Goal: Task Accomplishment & Management: Use online tool/utility

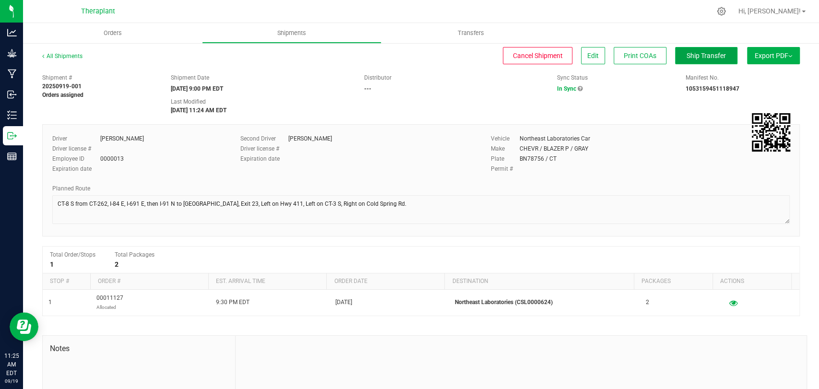
click at [687, 52] on span "Ship Transfer" at bounding box center [706, 56] width 39 height 8
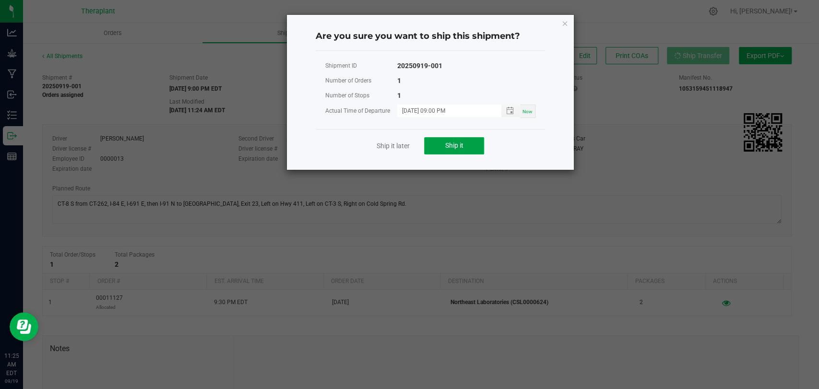
click at [459, 139] on button "Ship it" at bounding box center [454, 145] width 60 height 17
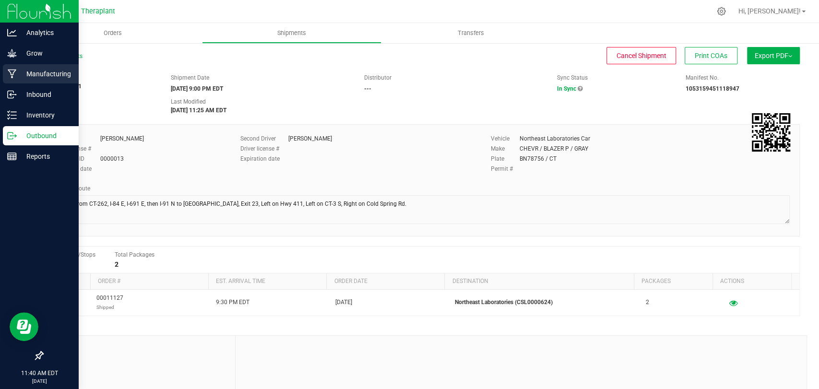
click at [12, 71] on icon at bounding box center [12, 74] width 9 height 10
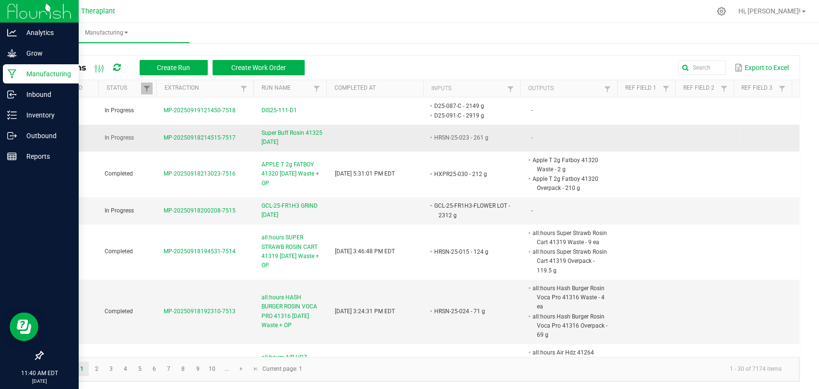
click at [279, 135] on span "Super Buff Rosin 41325 [DATE]" at bounding box center [293, 138] width 62 height 18
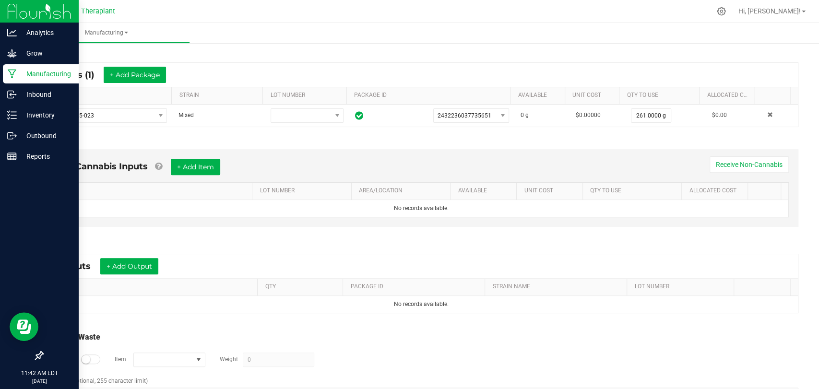
scroll to position [201, 0]
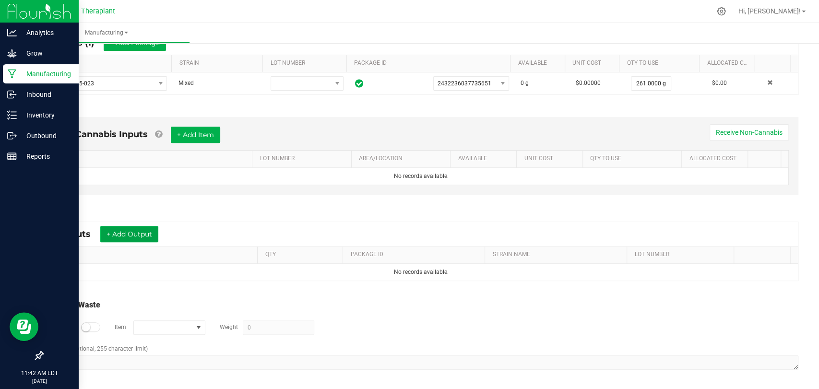
click at [124, 234] on button "+ Add Output" at bounding box center [129, 234] width 58 height 16
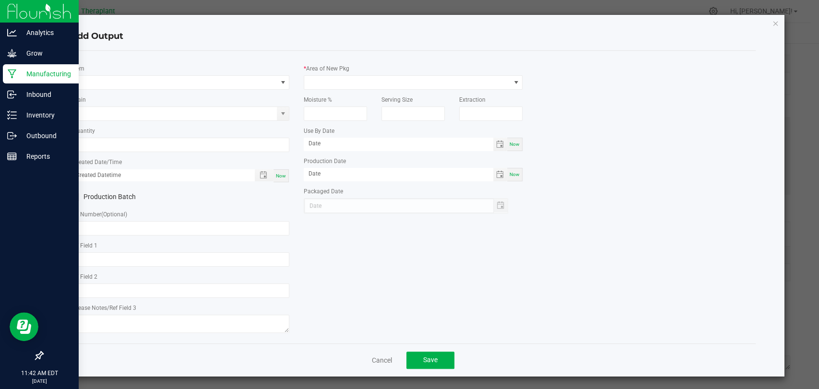
type input "SBF MED"
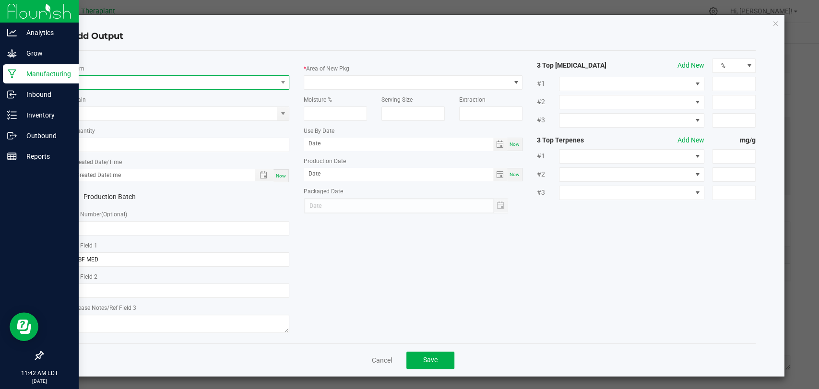
click at [159, 82] on span "NO DATA FOUND" at bounding box center [174, 82] width 206 height 13
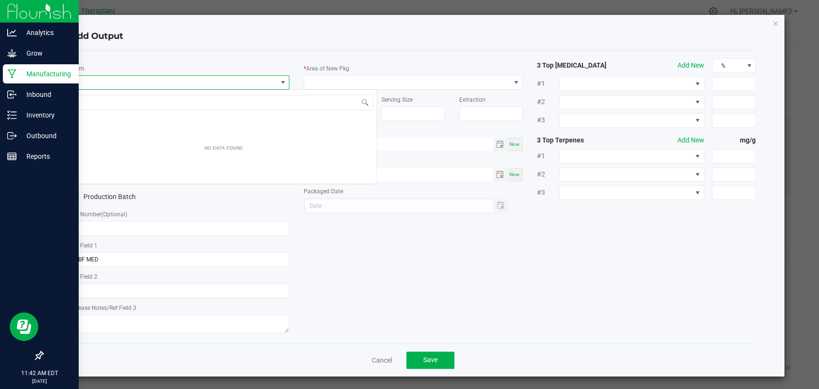
scroll to position [14, 216]
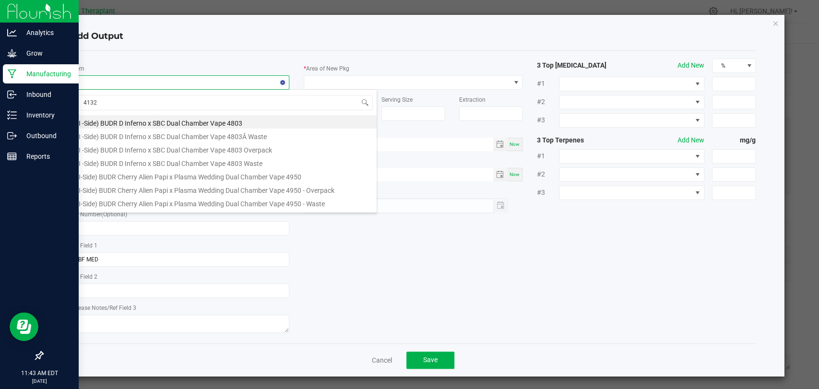
type input "41325"
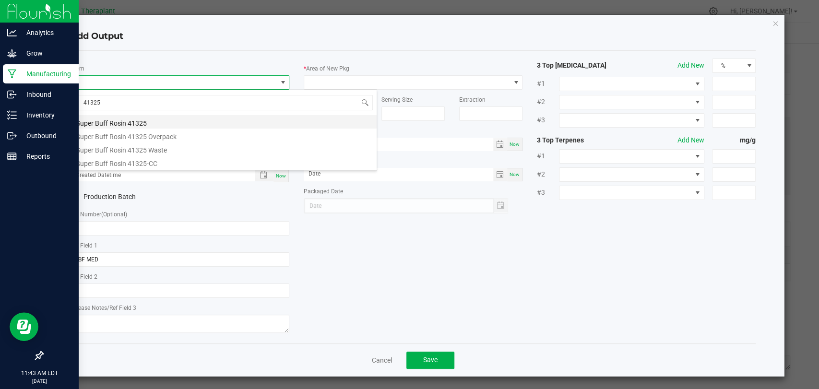
click at [150, 124] on li "Super Buff Rosin 41325" at bounding box center [224, 121] width 306 height 13
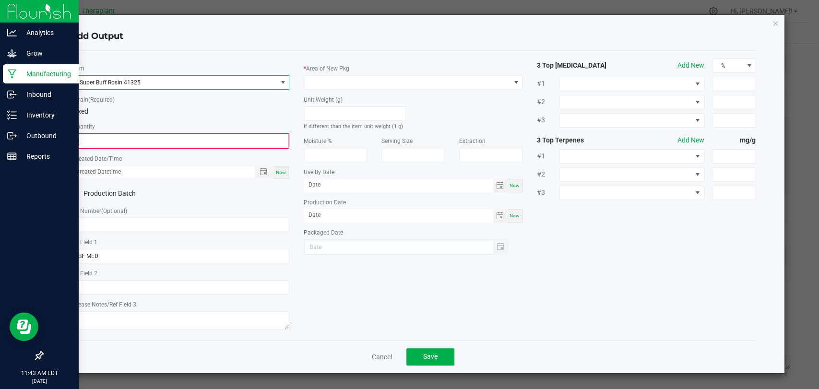
click at [150, 136] on input "0" at bounding box center [180, 140] width 217 height 13
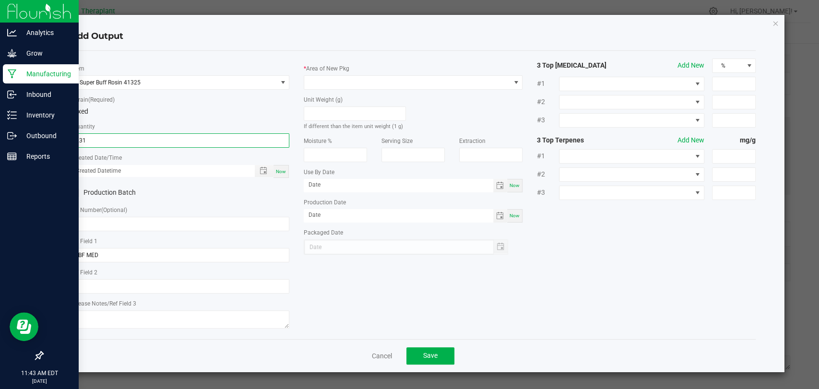
type input "231 ea"
click at [287, 172] on div "Now" at bounding box center [281, 171] width 15 height 13
type input "[DATE] 11:43 AM"
type input "[DATE]"
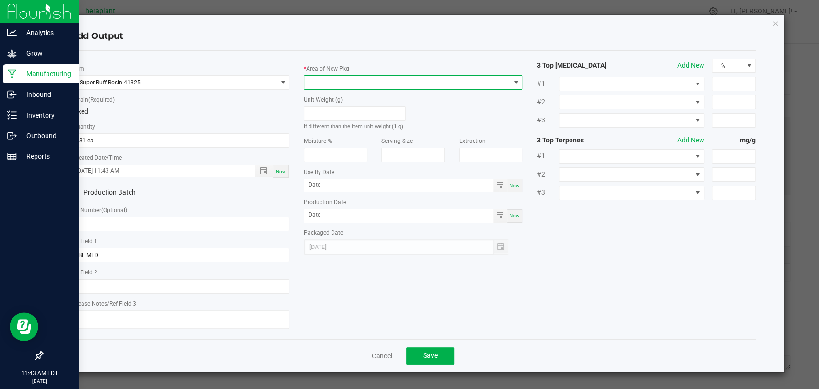
click at [344, 85] on span at bounding box center [407, 82] width 206 height 13
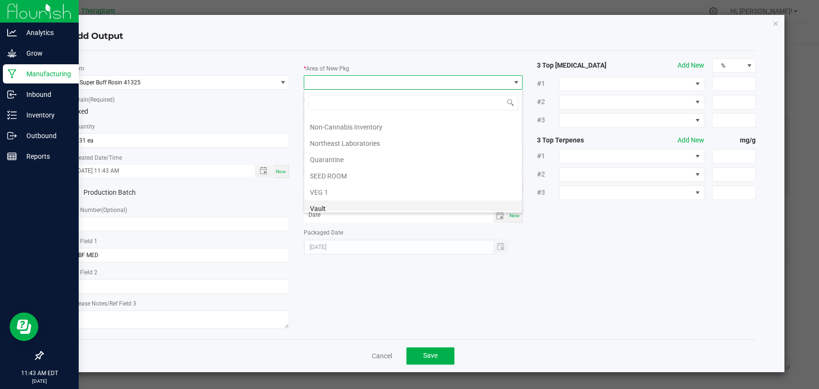
scroll to position [179, 0]
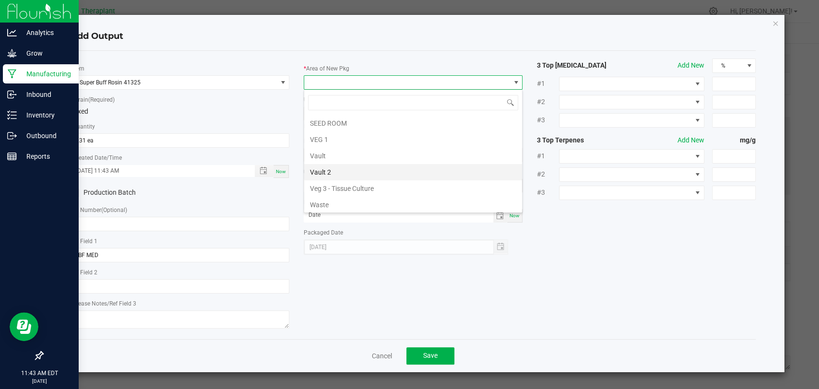
click at [332, 165] on li "Vault 2" at bounding box center [413, 172] width 218 height 16
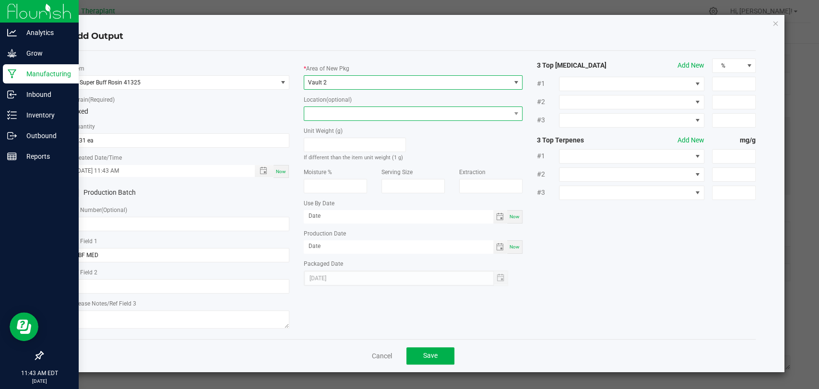
click at [335, 118] on span at bounding box center [407, 113] width 206 height 13
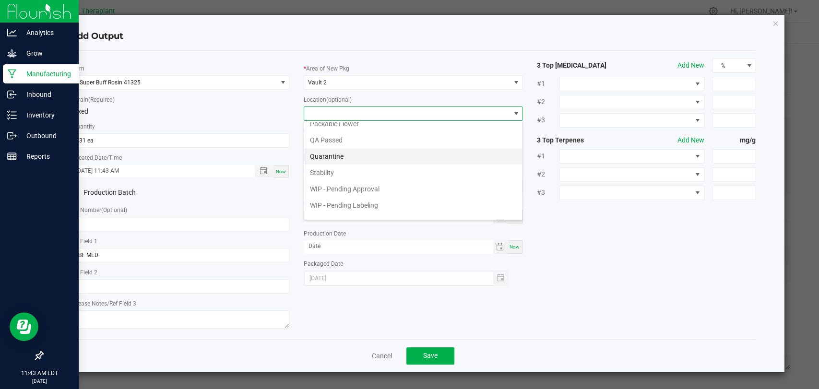
scroll to position [50, 0]
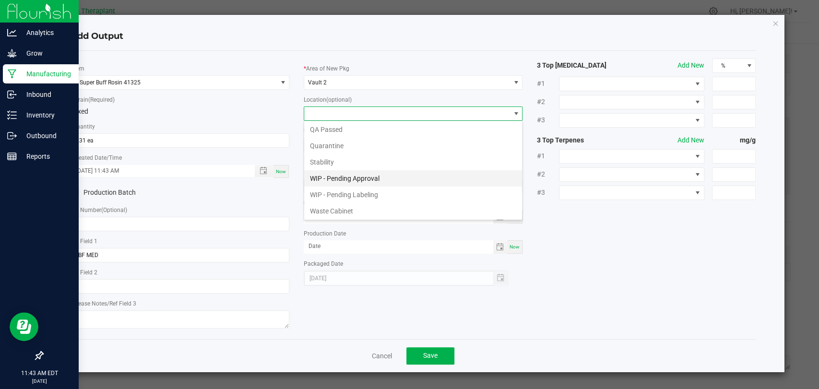
click at [353, 174] on li "WIP - Pending Approval" at bounding box center [413, 178] width 218 height 16
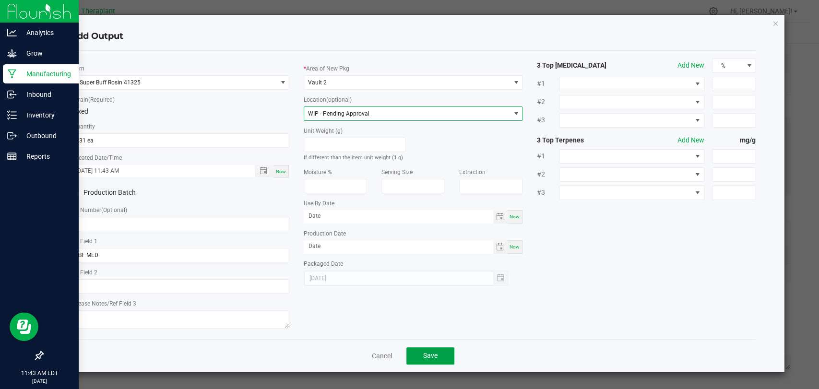
click at [433, 348] on button "Save" at bounding box center [430, 355] width 48 height 17
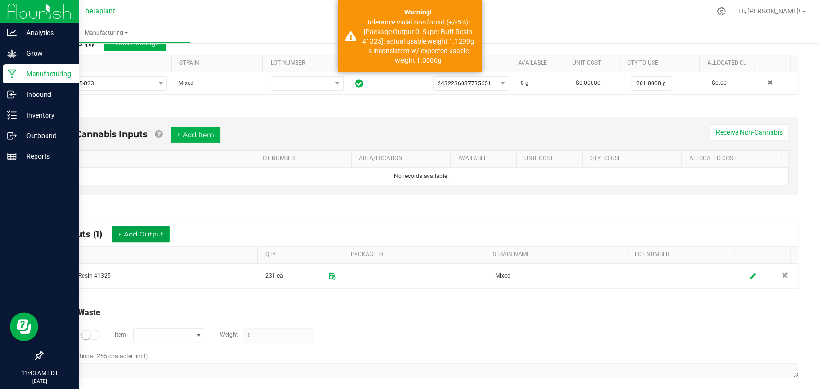
click at [155, 228] on button "+ Add Output" at bounding box center [141, 234] width 58 height 16
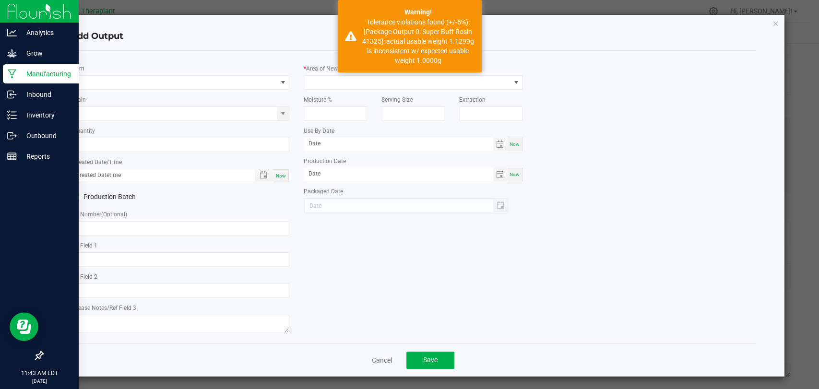
type input "SBF MED"
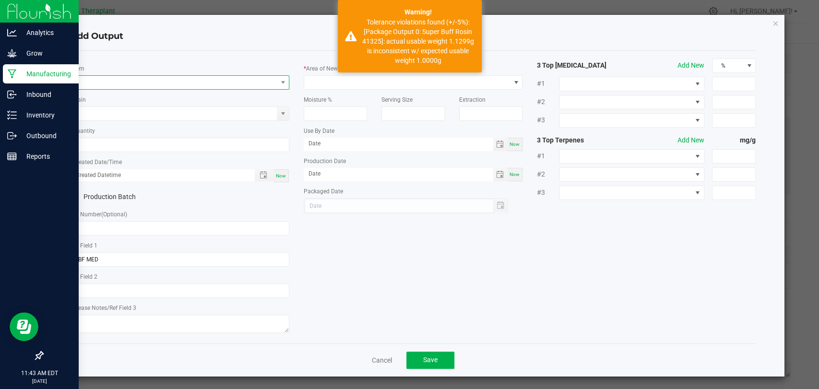
click at [167, 82] on span "NO DATA FOUND" at bounding box center [174, 82] width 206 height 13
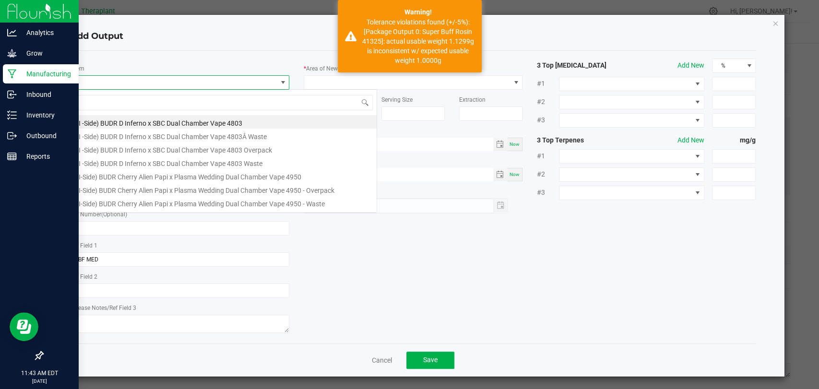
scroll to position [14, 216]
type input "41325"
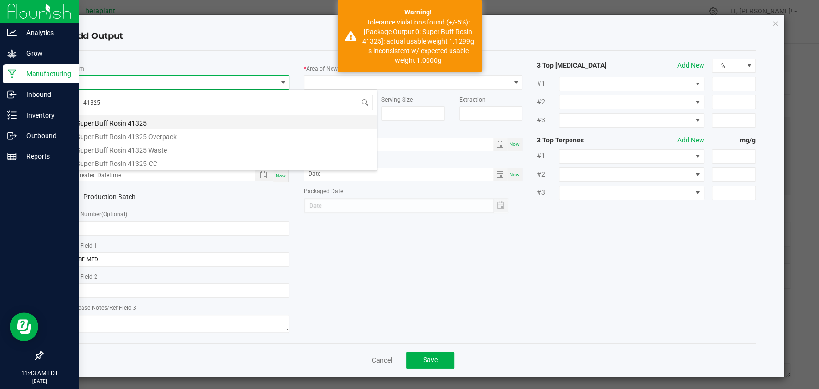
click at [168, 121] on li "Super Buff Rosin 41325" at bounding box center [224, 121] width 306 height 13
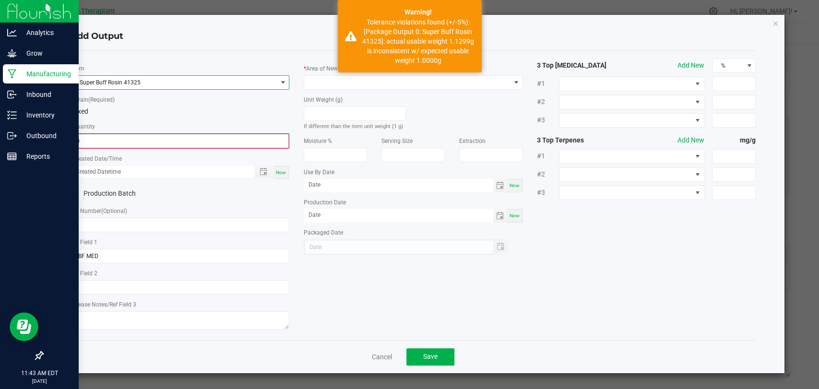
click at [151, 137] on input "0" at bounding box center [180, 140] width 217 height 13
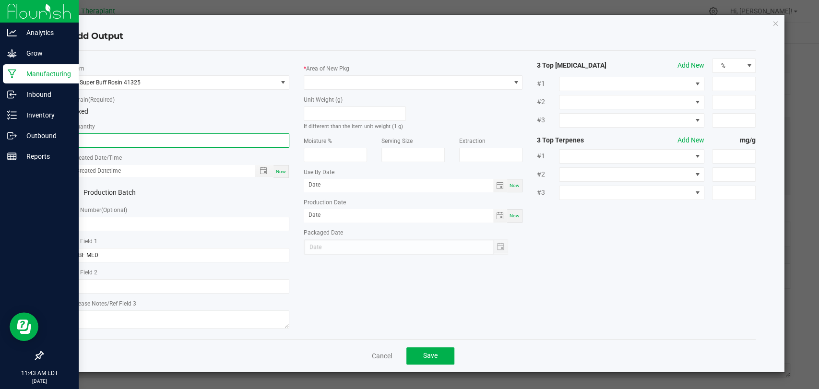
type input "6 ea"
click at [284, 169] on span "Now" at bounding box center [281, 171] width 10 height 5
type input "[DATE] 11:43 AM"
type input "[DATE]"
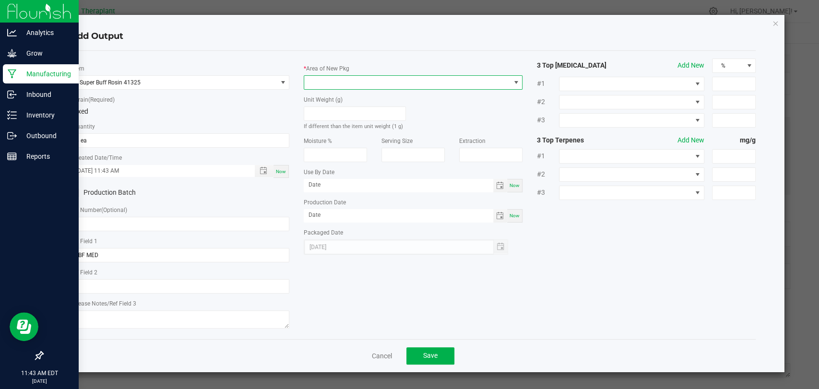
click at [329, 84] on span at bounding box center [407, 82] width 206 height 13
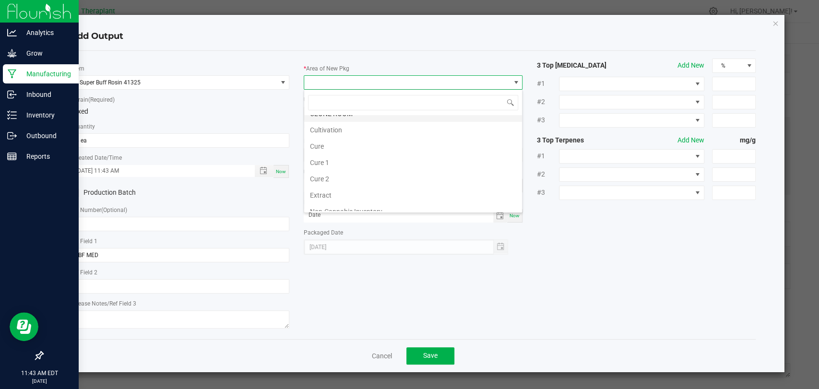
scroll to position [179, 0]
click at [335, 169] on li "Vault 2" at bounding box center [413, 172] width 218 height 16
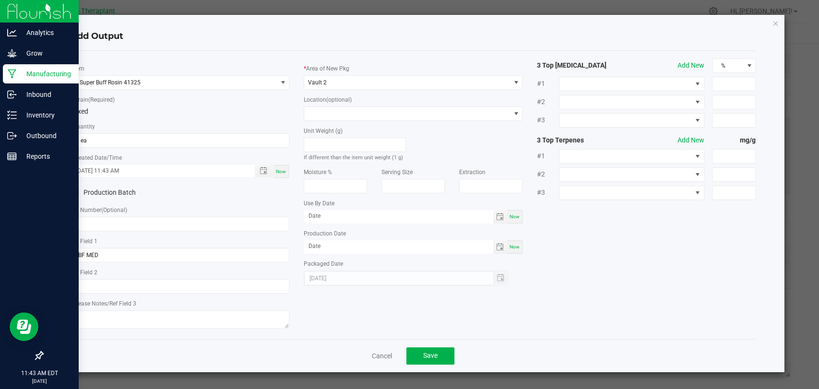
click at [342, 105] on div "Location (optional)" at bounding box center [413, 108] width 219 height 26
click at [350, 110] on span at bounding box center [407, 113] width 206 height 13
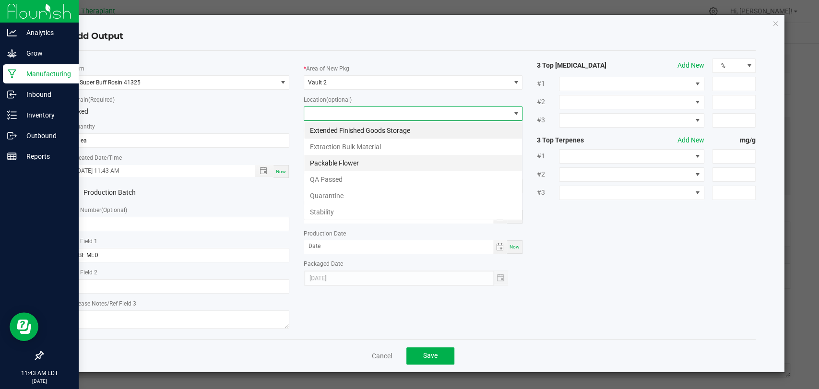
scroll to position [14, 219]
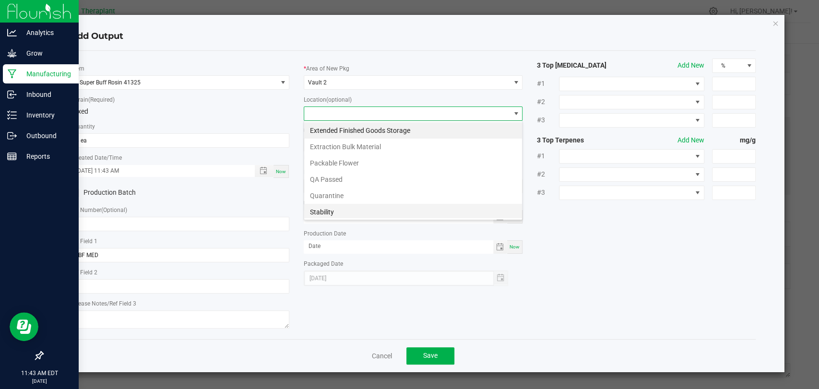
click at [318, 212] on li "Stability" at bounding box center [413, 212] width 218 height 16
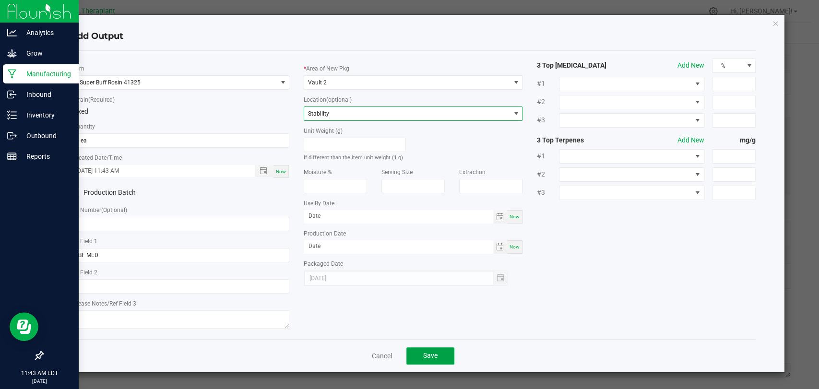
click at [441, 359] on button "Save" at bounding box center [430, 355] width 48 height 17
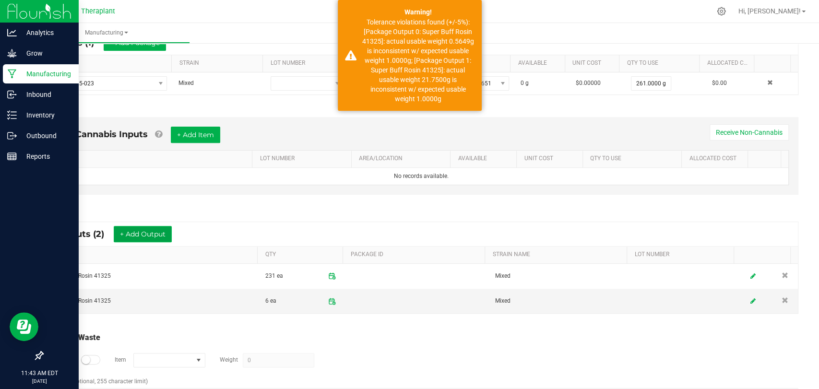
click at [148, 231] on button "+ Add Output" at bounding box center [143, 234] width 58 height 16
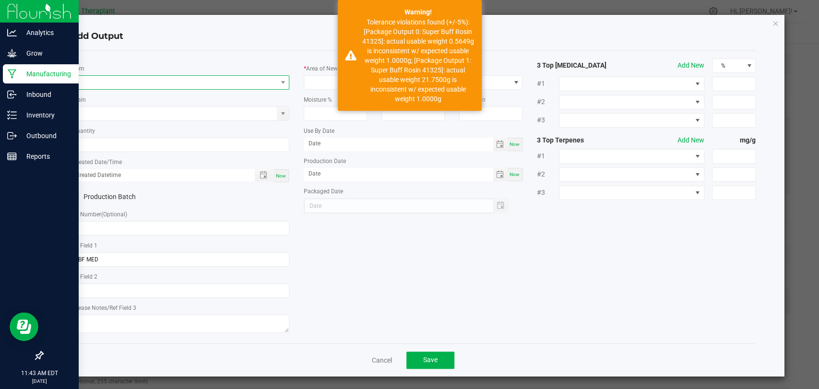
click at [184, 83] on span "NO DATA FOUND" at bounding box center [174, 82] width 206 height 13
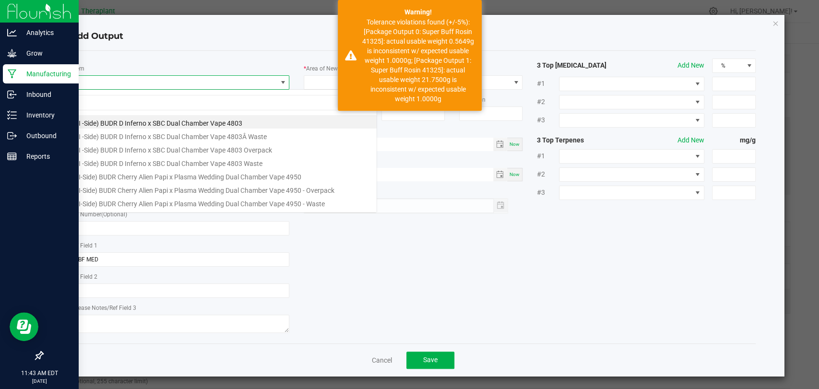
scroll to position [14, 216]
type input "41325"
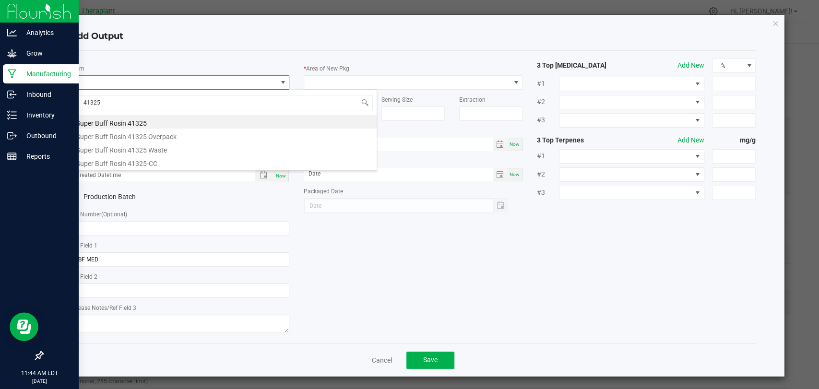
click at [158, 119] on li "Super Buff Rosin 41325" at bounding box center [224, 121] width 306 height 13
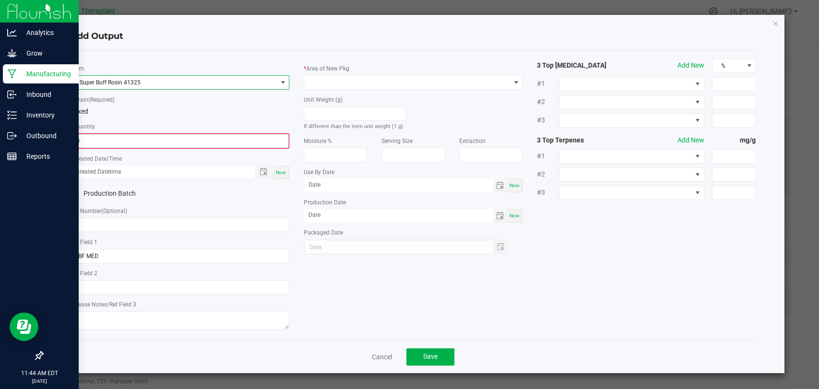
click at [142, 136] on input "0" at bounding box center [180, 140] width 217 height 13
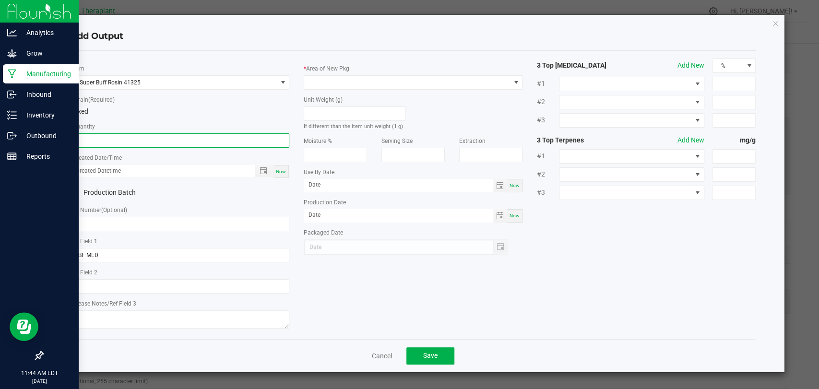
type input "6 ea"
click at [284, 173] on span "Now" at bounding box center [281, 171] width 10 height 5
type input "[DATE] 11:44 AM"
type input "[DATE]"
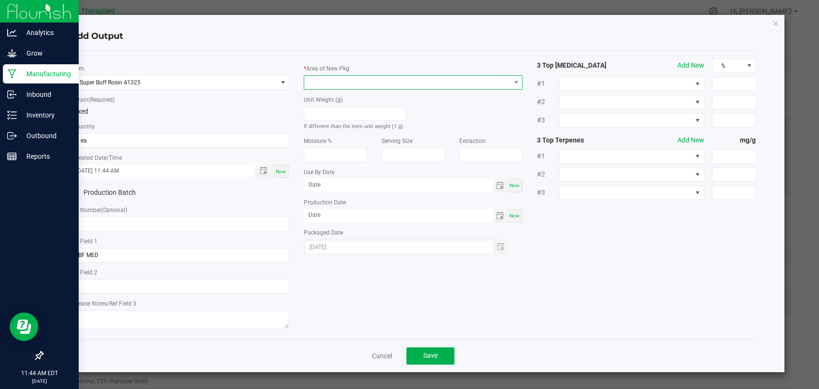
click at [356, 86] on span at bounding box center [407, 82] width 206 height 13
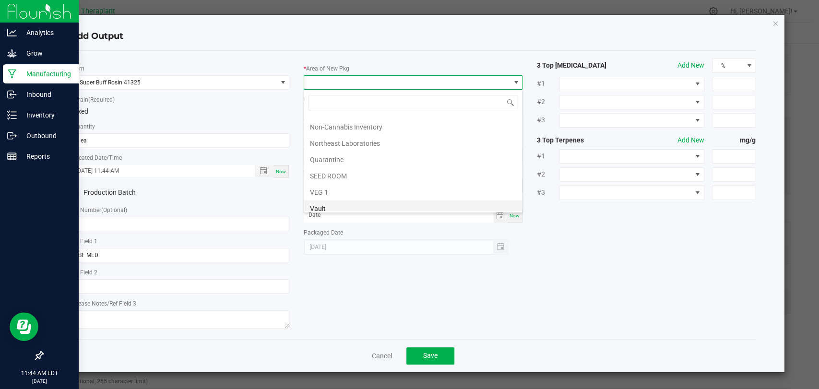
scroll to position [179, 0]
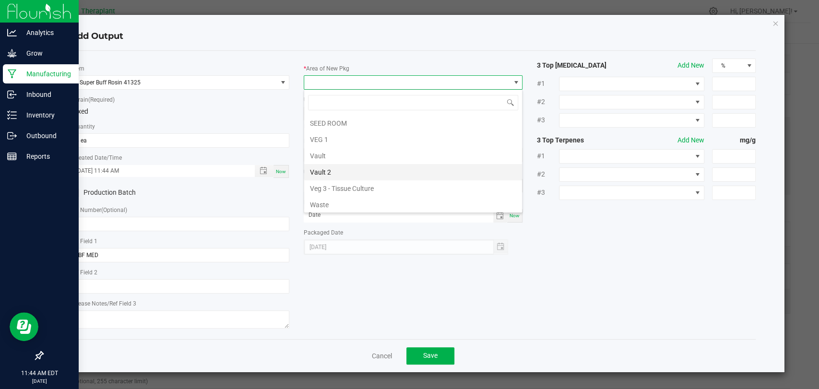
click at [335, 171] on li "Vault 2" at bounding box center [413, 172] width 218 height 16
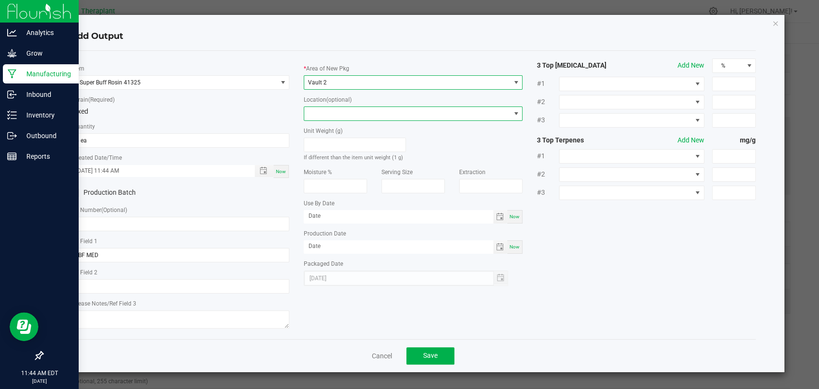
click at [335, 112] on span at bounding box center [407, 113] width 206 height 13
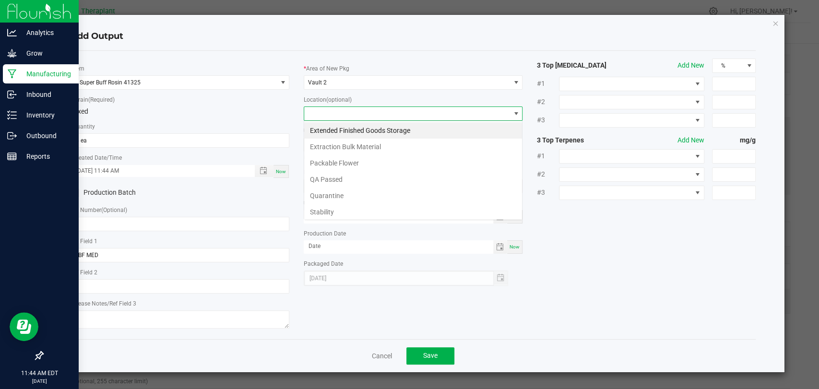
scroll to position [14, 219]
click at [336, 212] on li "Stability" at bounding box center [413, 212] width 218 height 16
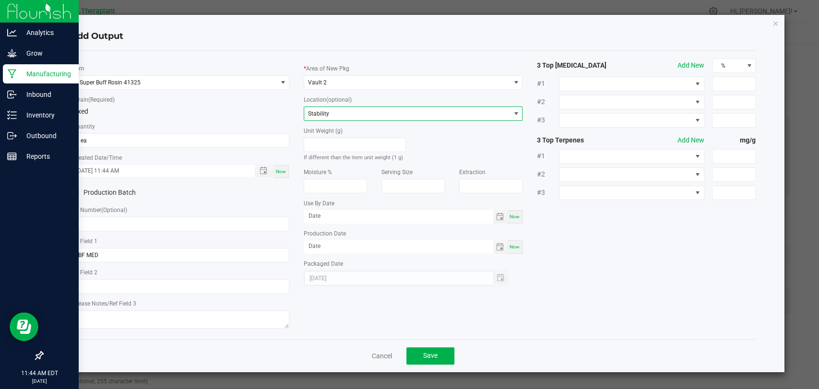
click at [426, 344] on div "Cancel Save" at bounding box center [413, 355] width 685 height 33
click at [430, 352] on span "Save" at bounding box center [430, 356] width 14 height 8
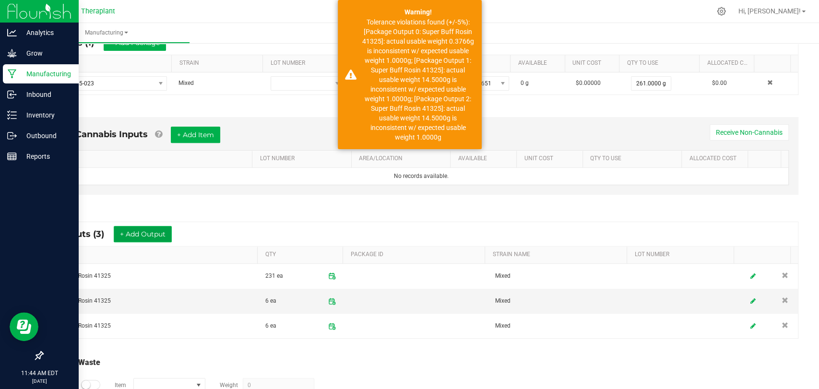
click at [135, 226] on button "+ Add Output" at bounding box center [143, 234] width 58 height 16
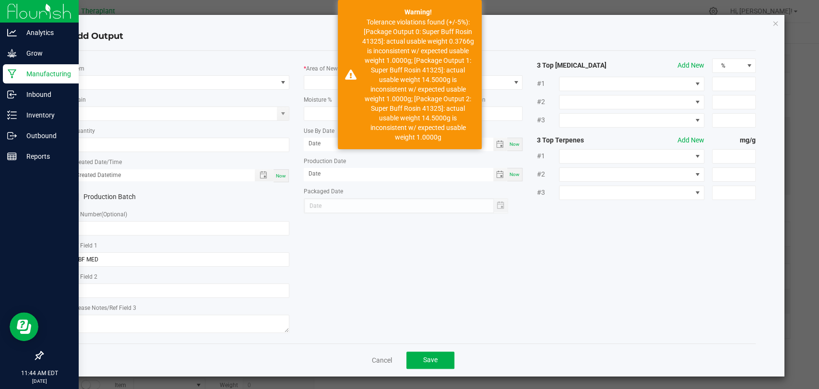
click at [162, 74] on div "* Item" at bounding box center [180, 76] width 219 height 26
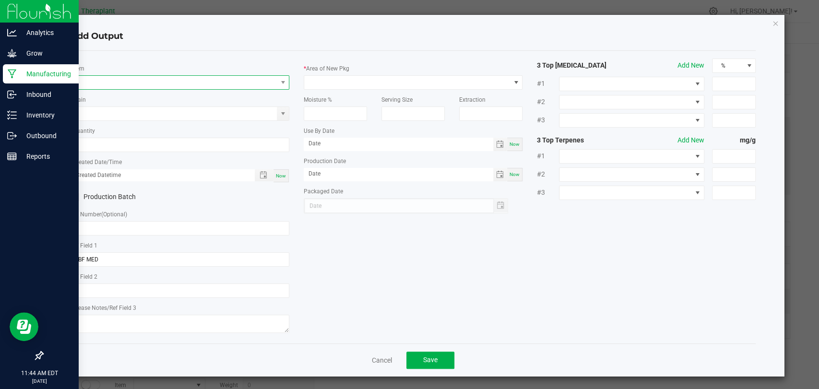
click at [164, 82] on span "NO DATA FOUND" at bounding box center [174, 82] width 206 height 13
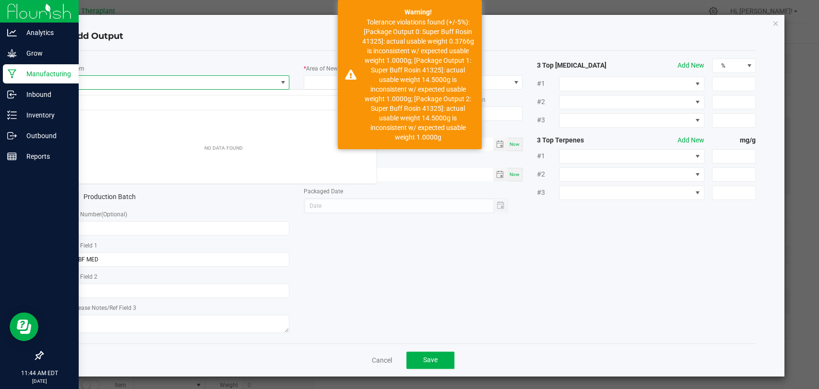
scroll to position [14, 216]
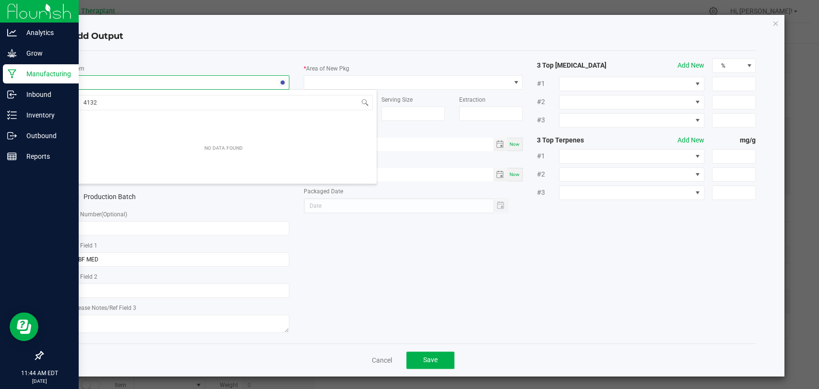
type input "41325"
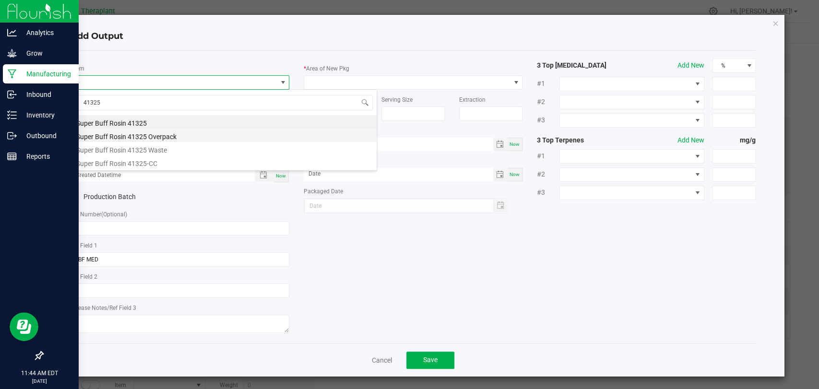
click at [162, 140] on li "Super Buff Rosin 41325 Overpack" at bounding box center [224, 135] width 306 height 13
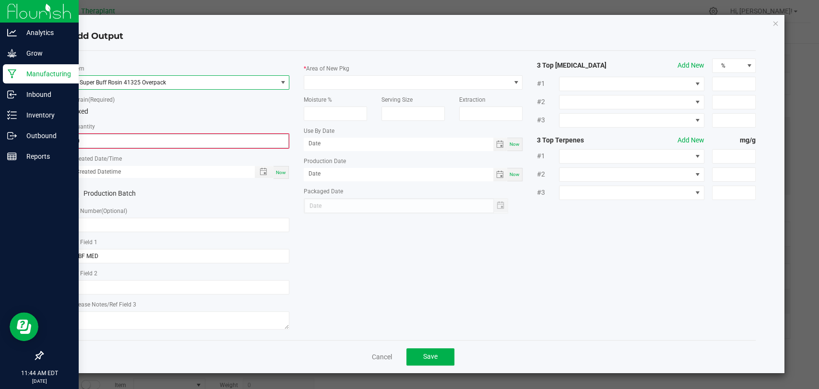
click at [142, 146] on input "0" at bounding box center [180, 140] width 217 height 13
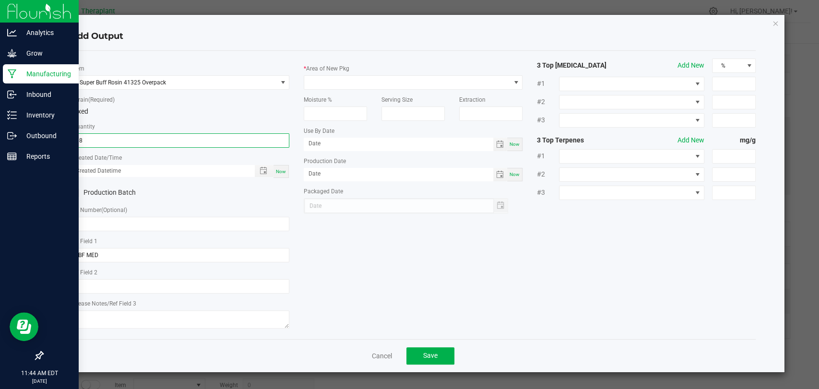
type input "18.0000 g"
click at [284, 169] on span "Now" at bounding box center [281, 171] width 10 height 5
type input "[DATE] 11:44 AM"
type input "[DATE]"
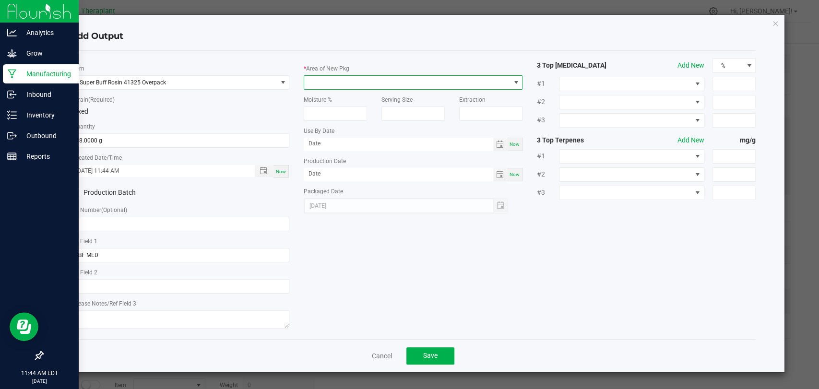
click at [354, 82] on span at bounding box center [407, 82] width 206 height 13
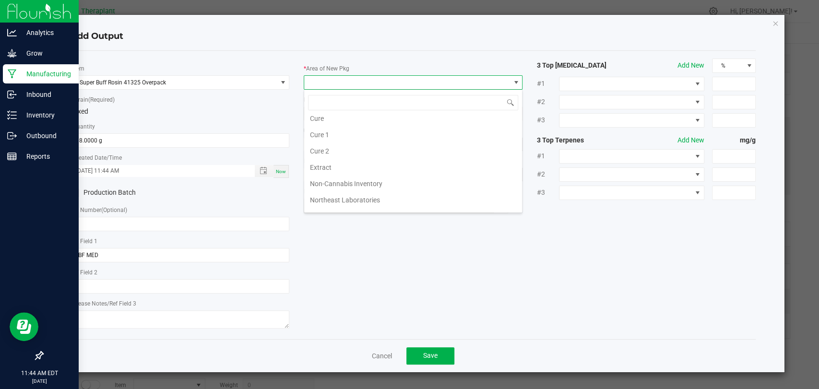
scroll to position [179, 0]
click at [331, 199] on li "Waste" at bounding box center [413, 205] width 218 height 16
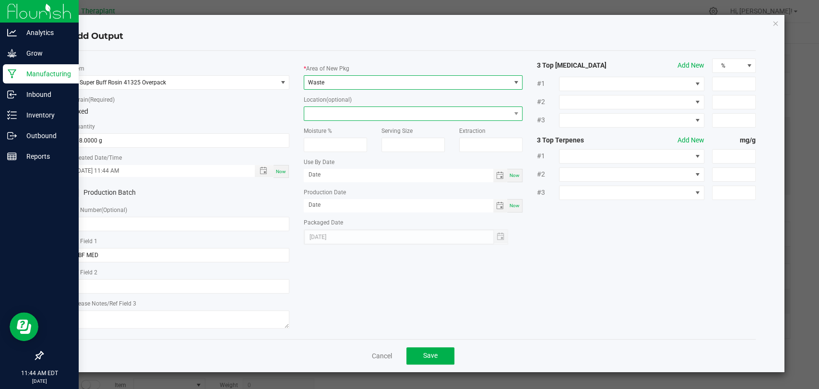
click at [348, 117] on span at bounding box center [407, 113] width 206 height 13
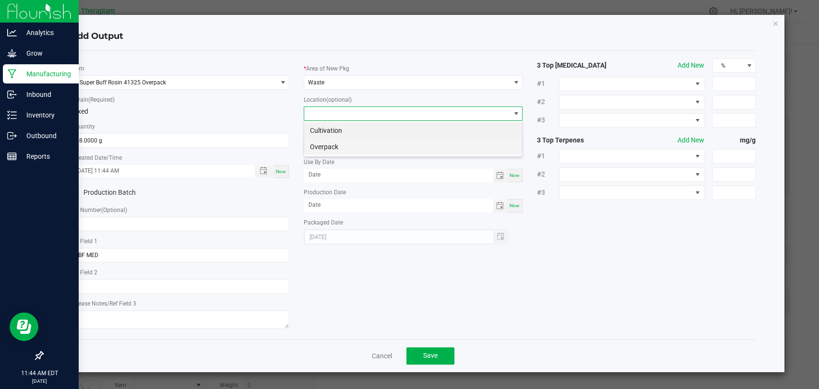
scroll to position [14, 219]
click at [341, 146] on li "Overpack" at bounding box center [413, 147] width 218 height 16
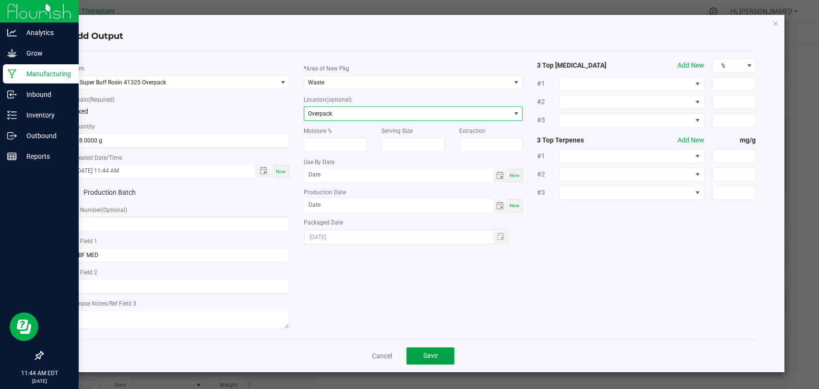
click at [425, 352] on span "Save" at bounding box center [430, 356] width 14 height 8
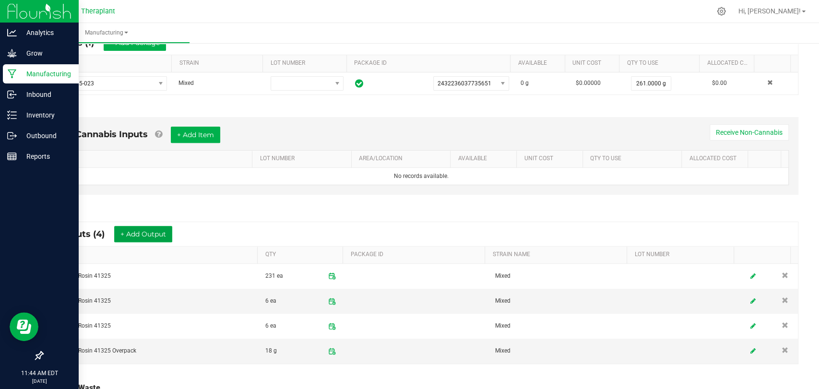
scroll to position [0, 0]
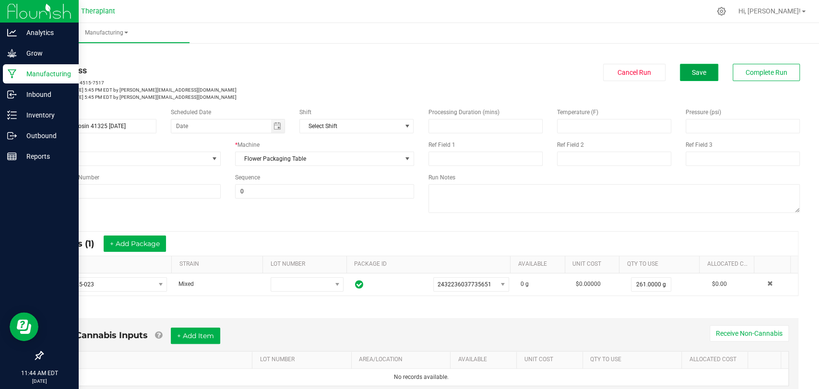
click at [681, 72] on button "Save" at bounding box center [699, 72] width 38 height 17
click at [749, 76] on span "Complete Run" at bounding box center [767, 73] width 42 height 8
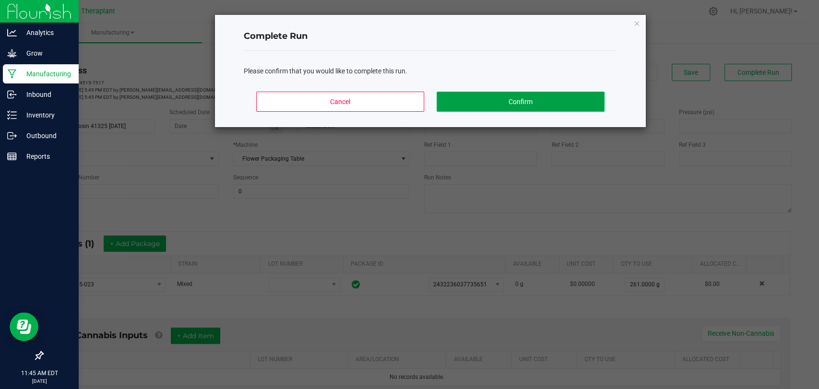
click at [483, 100] on button "Confirm" at bounding box center [521, 102] width 168 height 20
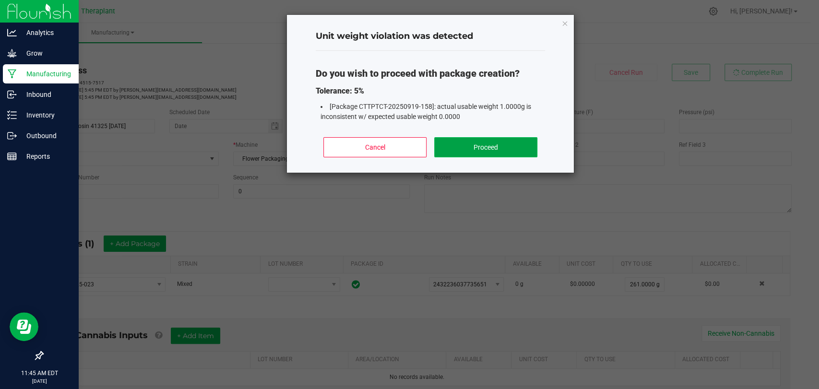
click at [486, 143] on button "Proceed" at bounding box center [485, 147] width 103 height 20
